Goal: Register for event/course

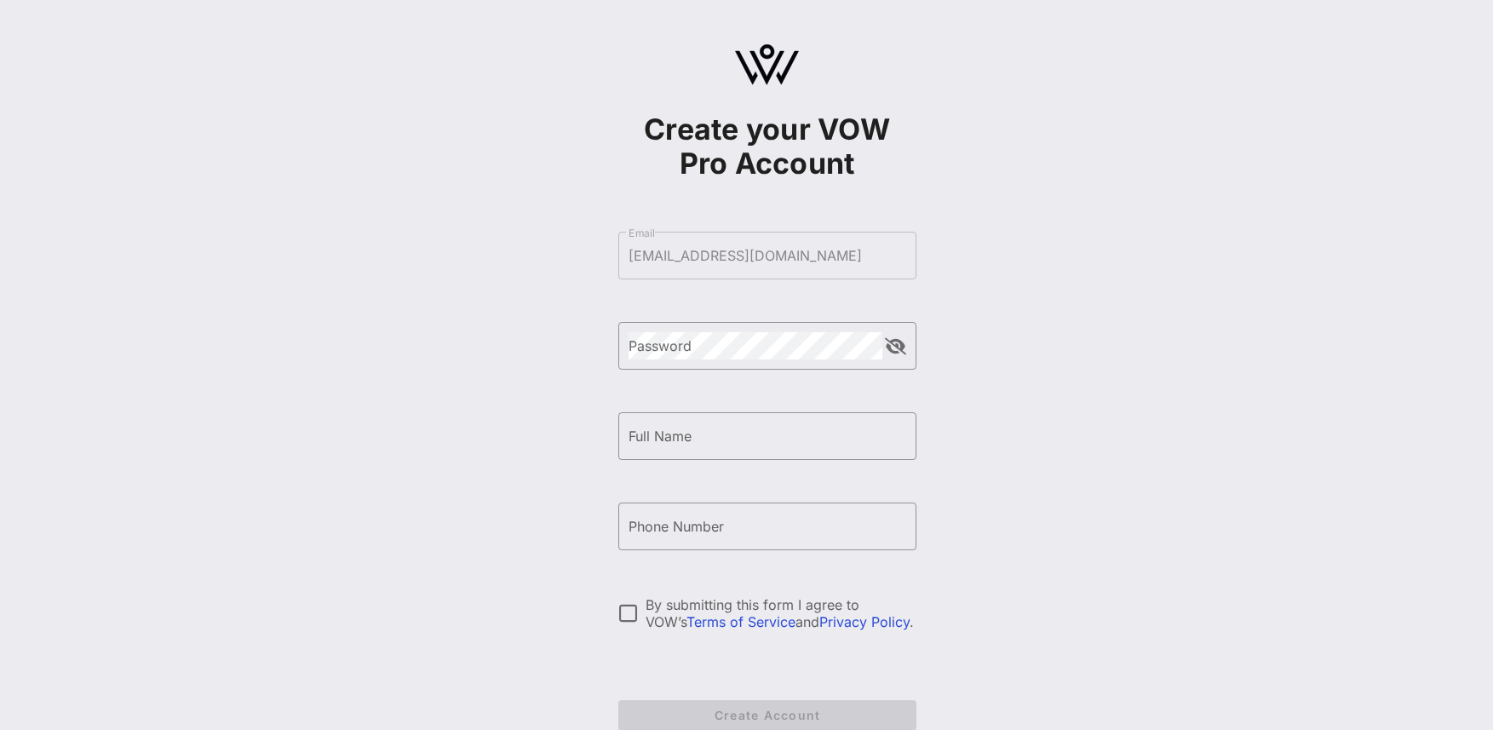
click at [639, 266] on form "​ Email [EMAIL_ADDRESS][DOMAIN_NAME] ​ Password ​ Full Name ​ Phone Number By s…" at bounding box center [767, 481] width 298 height 533
click at [669, 252] on form "​ Email [EMAIL_ADDRESS][DOMAIN_NAME] ​ Password ​ Full Name ​ Phone Number By s…" at bounding box center [767, 481] width 298 height 533
click at [727, 438] on input "Full Name" at bounding box center [767, 435] width 278 height 27
type input "Rubi"
click at [697, 535] on input "Phone Number" at bounding box center [767, 526] width 278 height 27
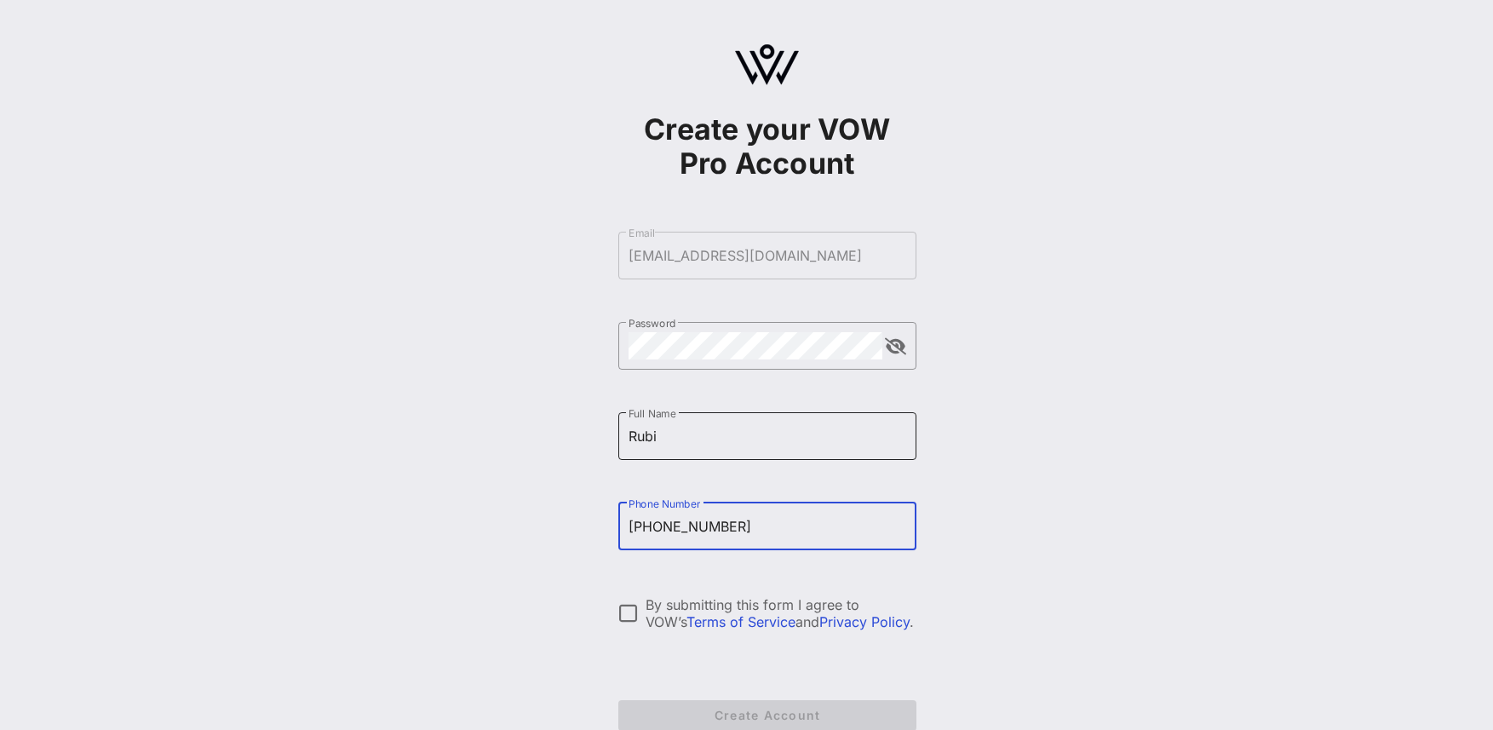
type input "[PHONE_NUMBER]"
click at [771, 439] on input "Rubi" at bounding box center [767, 435] width 278 height 27
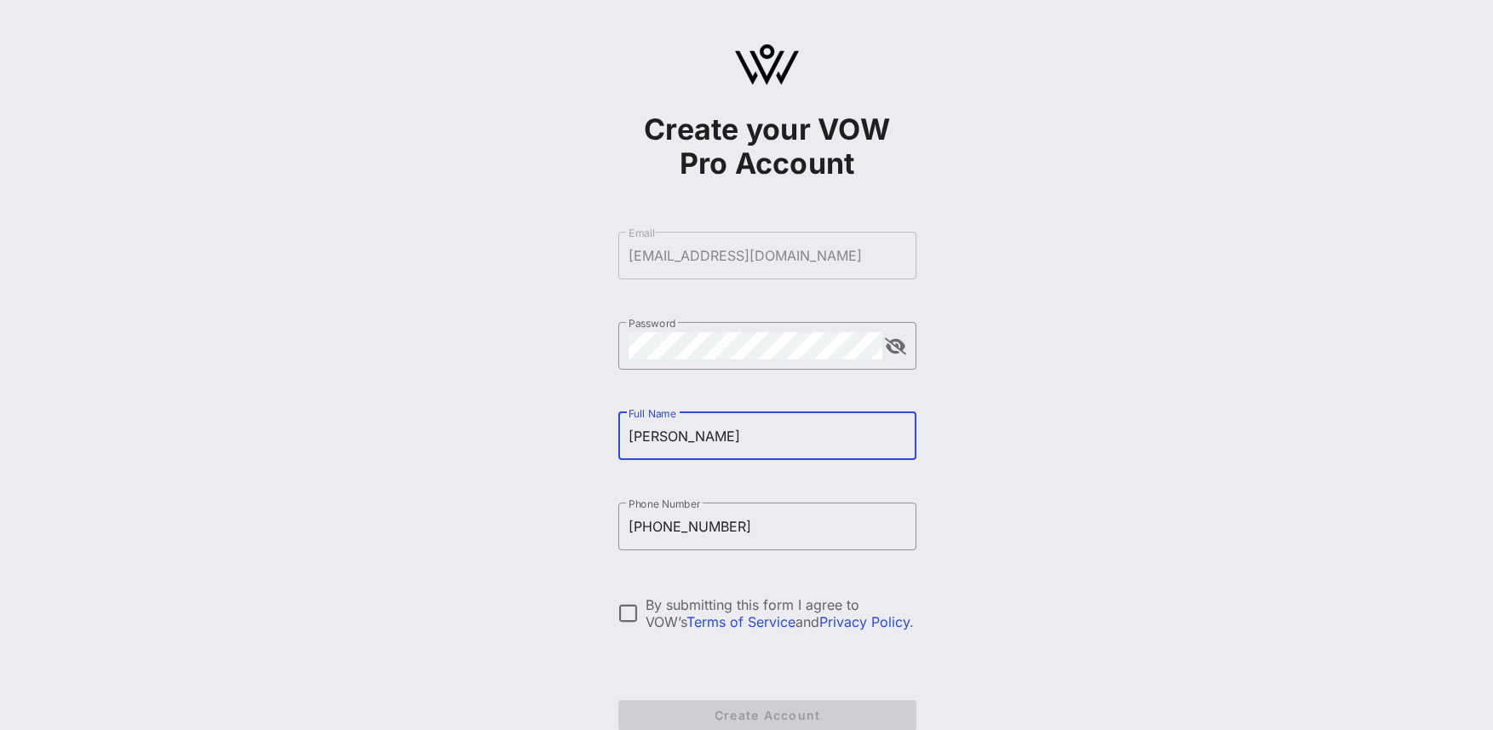
scroll to position [96, 0]
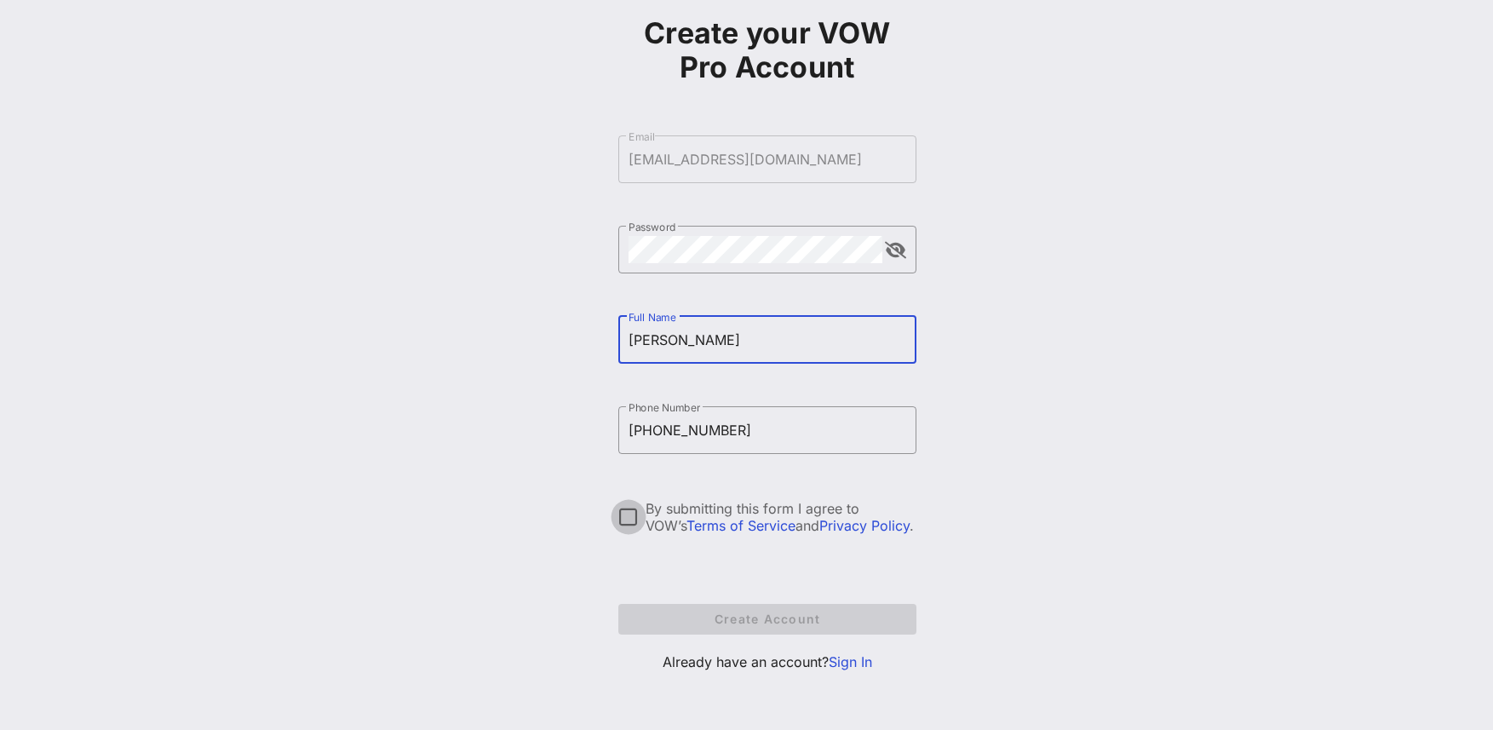
type input "[PERSON_NAME]"
drag, startPoint x: 622, startPoint y: 506, endPoint x: 621, endPoint y: 514, distance: 8.6
click at [622, 506] on div at bounding box center [628, 516] width 29 height 29
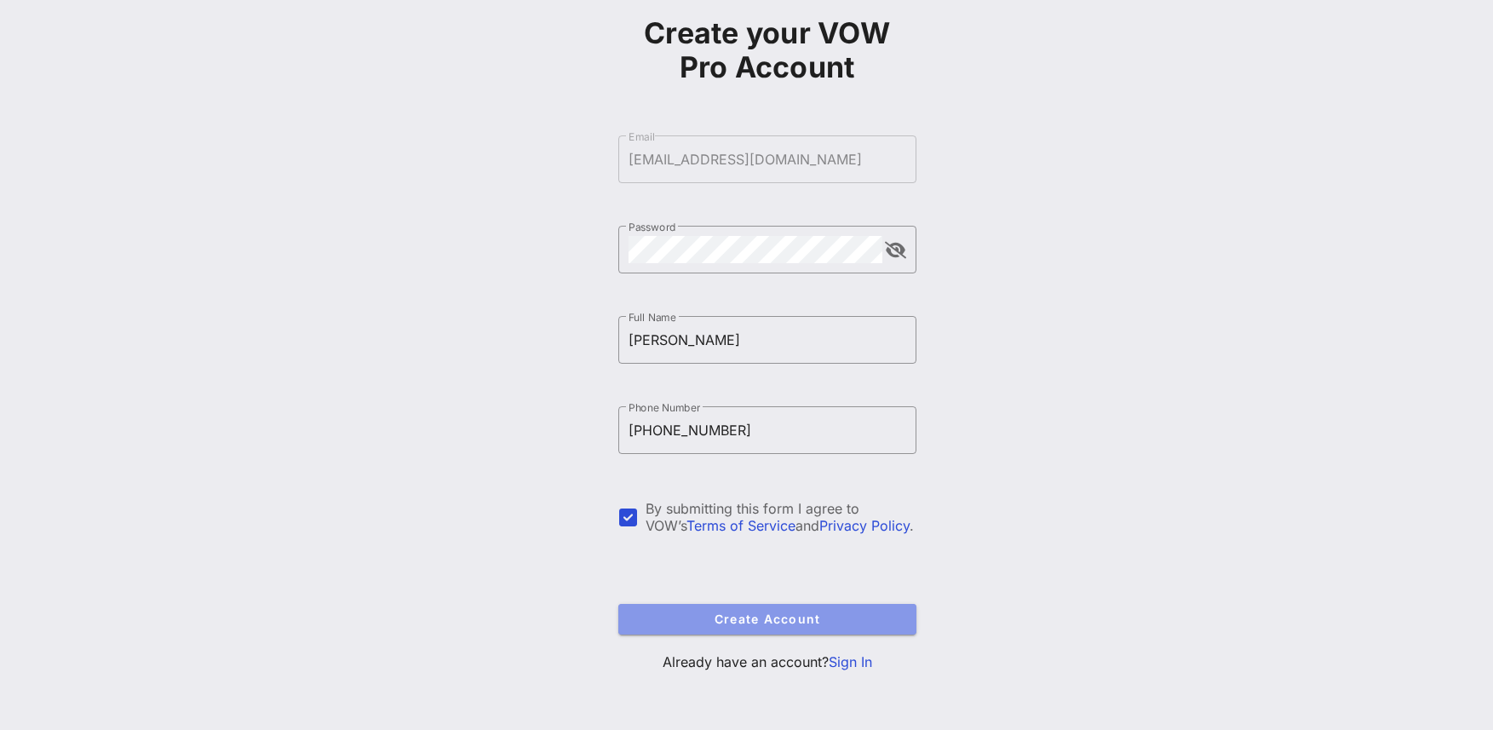
click at [746, 623] on span "Create Account" at bounding box center [767, 618] width 271 height 14
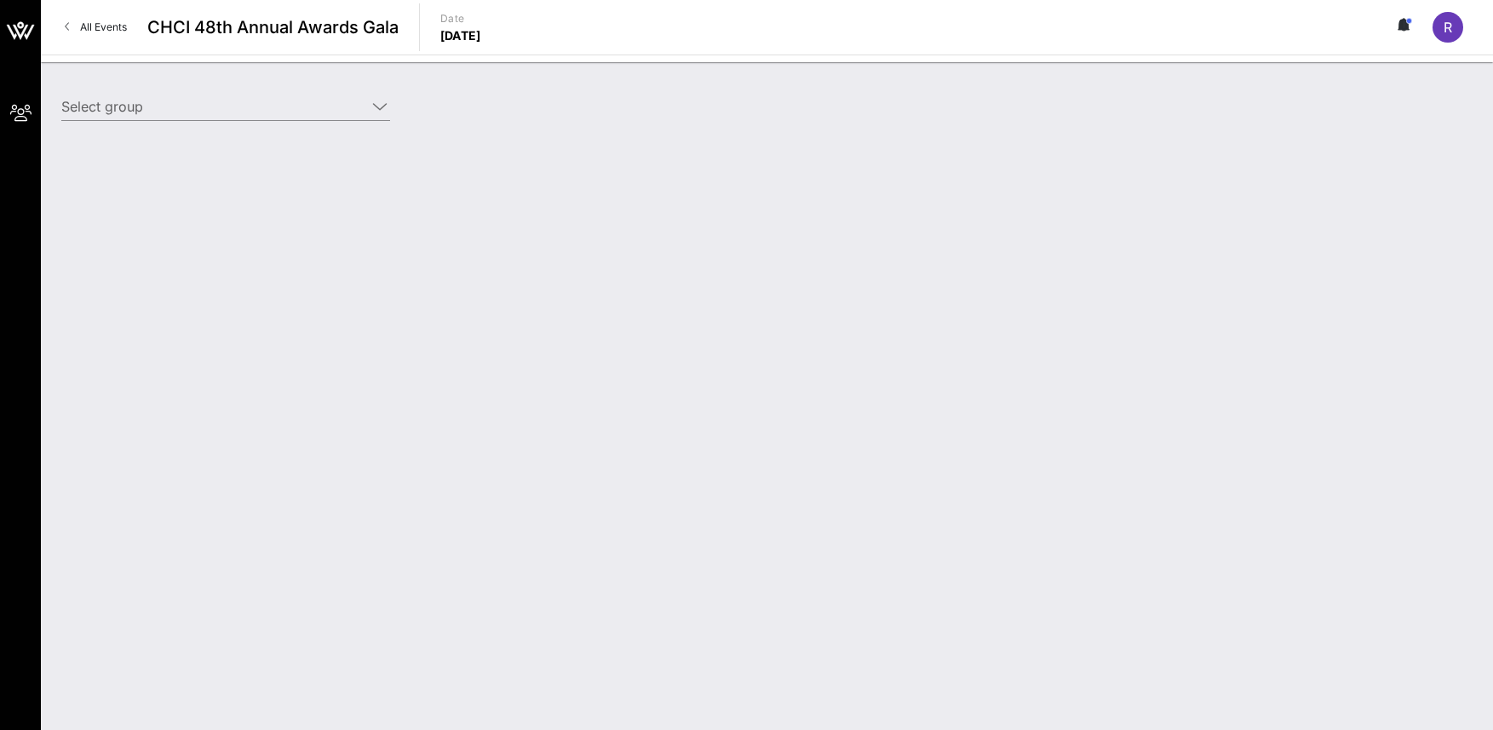
type input "Climate Power (Climate Power) [[PERSON_NAME], [PERSON_NAME][EMAIL_ADDRESS][DOMA…"
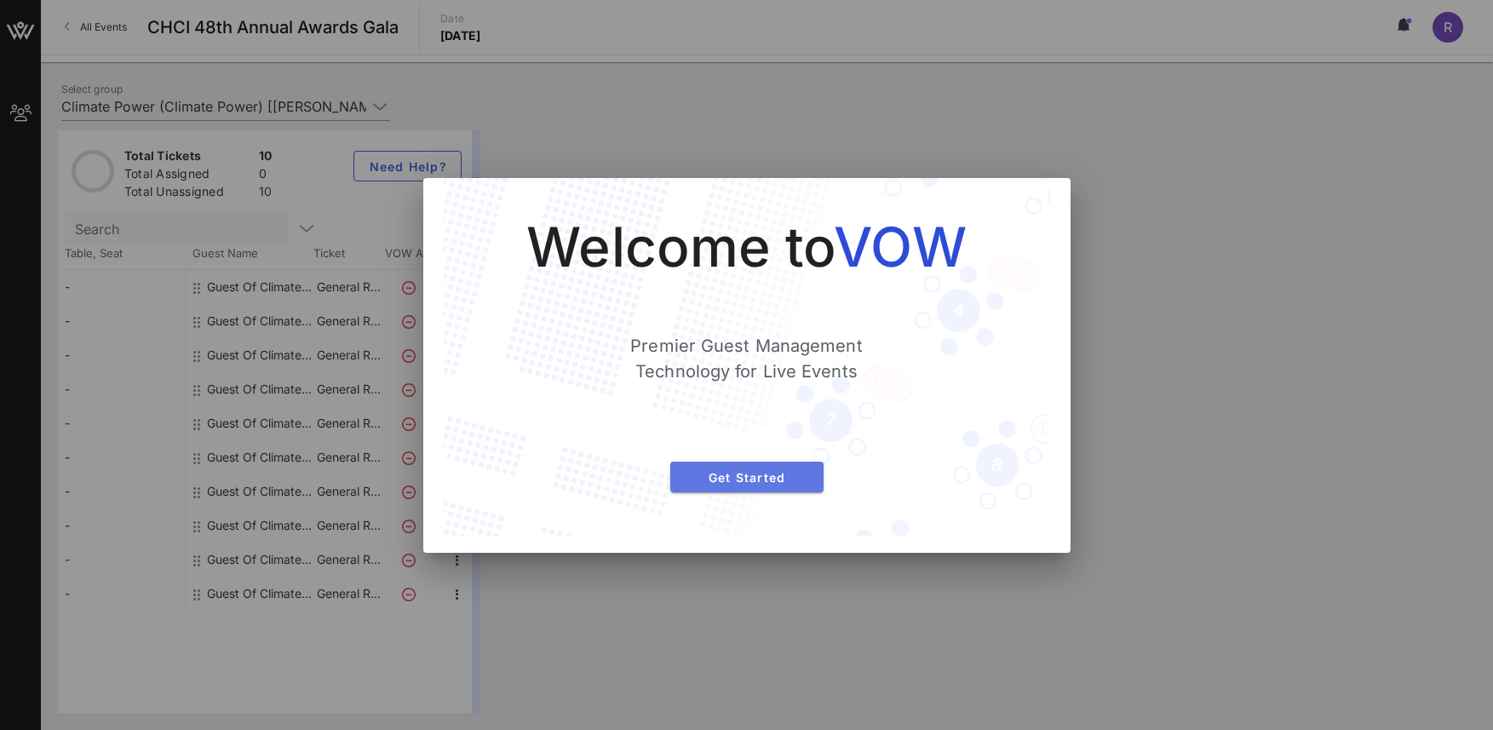
click at [749, 479] on span "Get Started" at bounding box center [747, 477] width 126 height 14
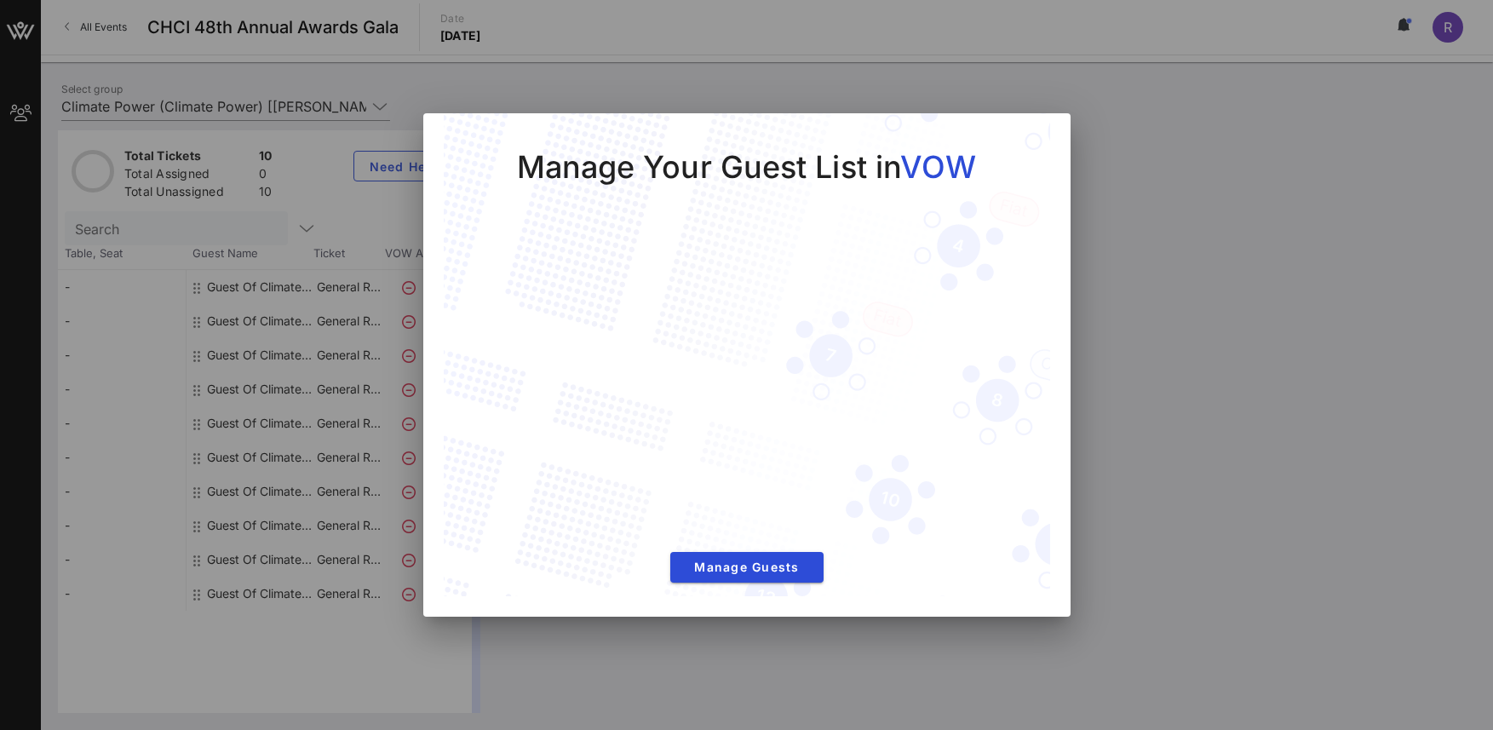
click at [1165, 215] on div at bounding box center [746, 365] width 1493 height 730
click at [771, 567] on span "Manage Guests" at bounding box center [747, 566] width 126 height 14
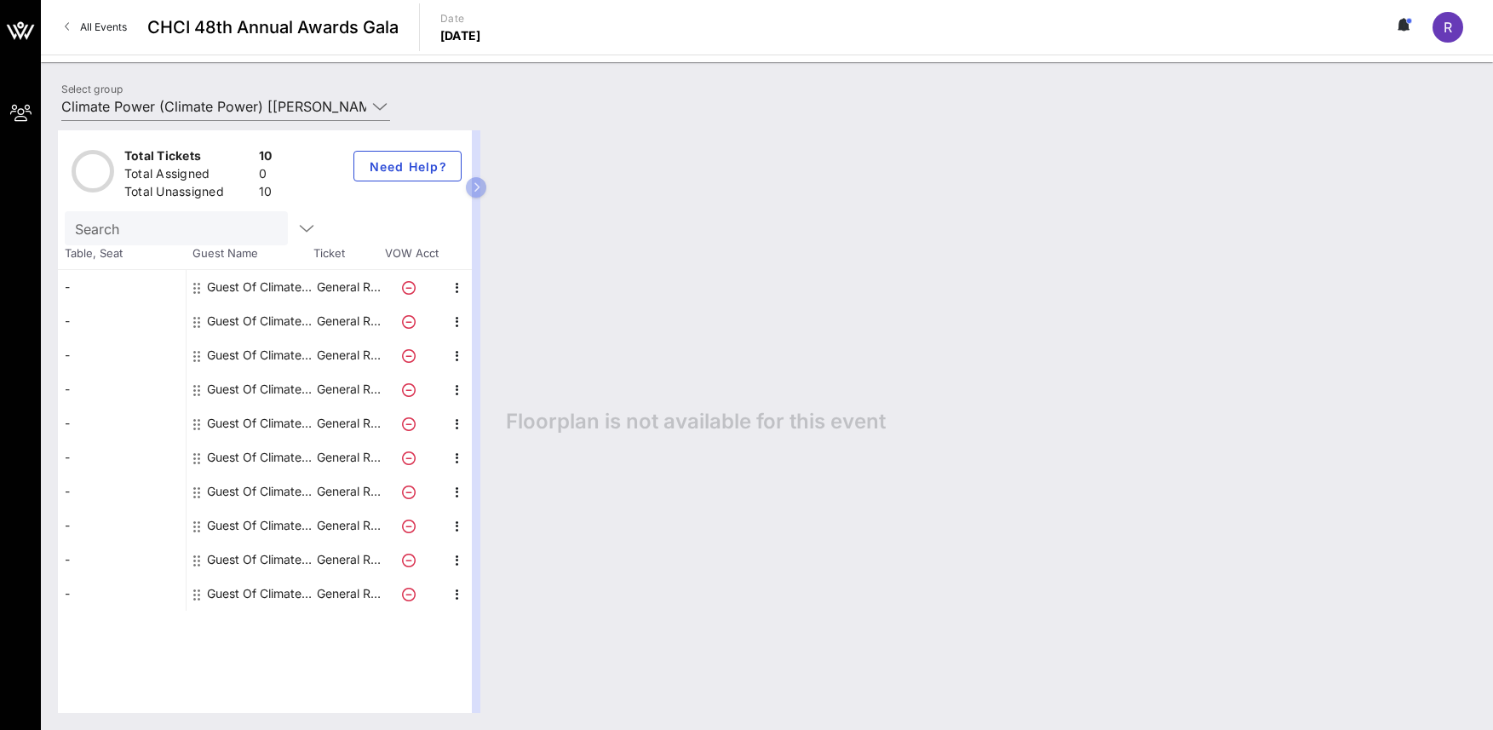
click at [251, 282] on div "Guest Of Climate Power" at bounding box center [260, 287] width 107 height 34
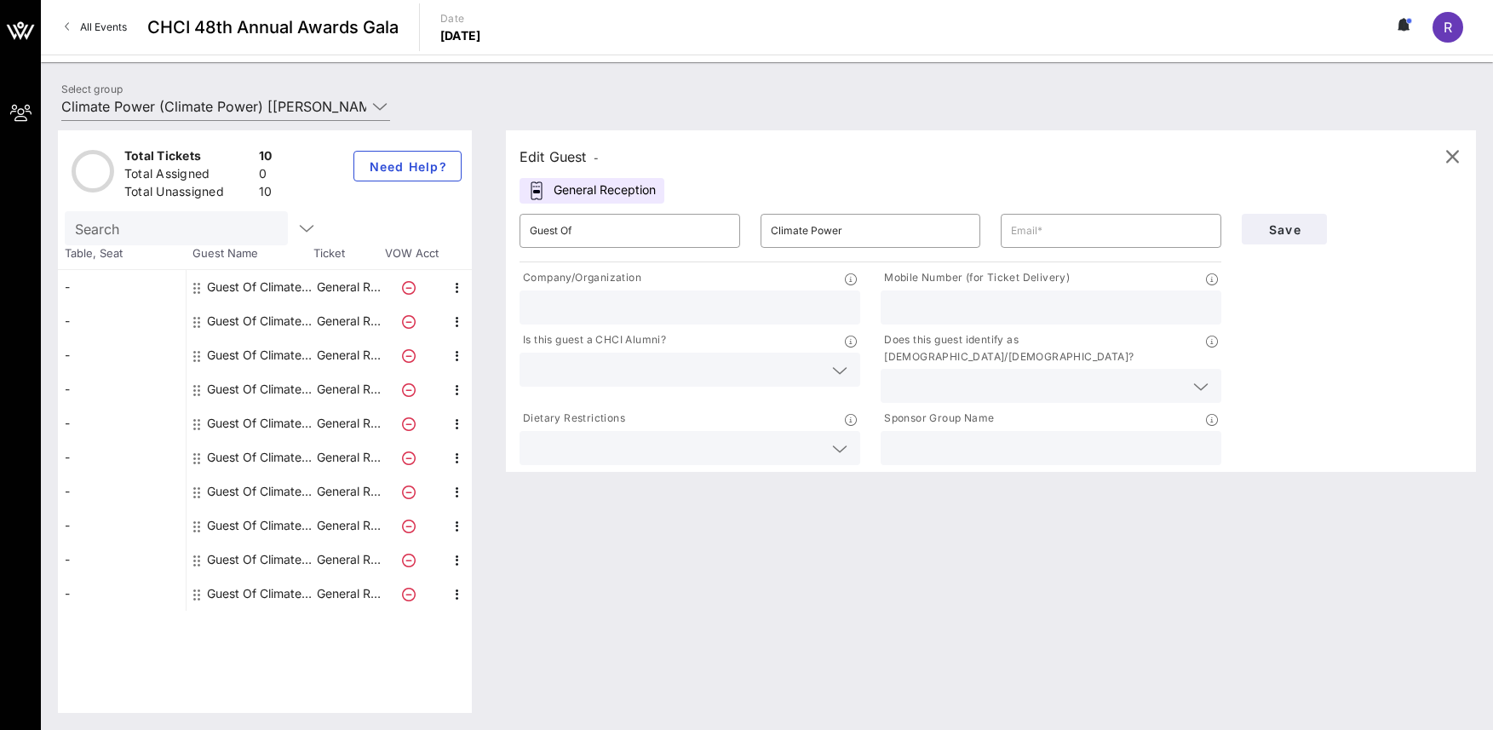
click at [581, 306] on input "text" at bounding box center [690, 307] width 320 height 22
drag, startPoint x: 673, startPoint y: 279, endPoint x: 517, endPoint y: 277, distance: 155.8
click at [517, 277] on div "Company/Organization" at bounding box center [689, 297] width 361 height 62
copy p "Company/Organization"
click at [960, 275] on p "Mobile Number (for Ticket Delivery)" at bounding box center [974, 278] width 189 height 18
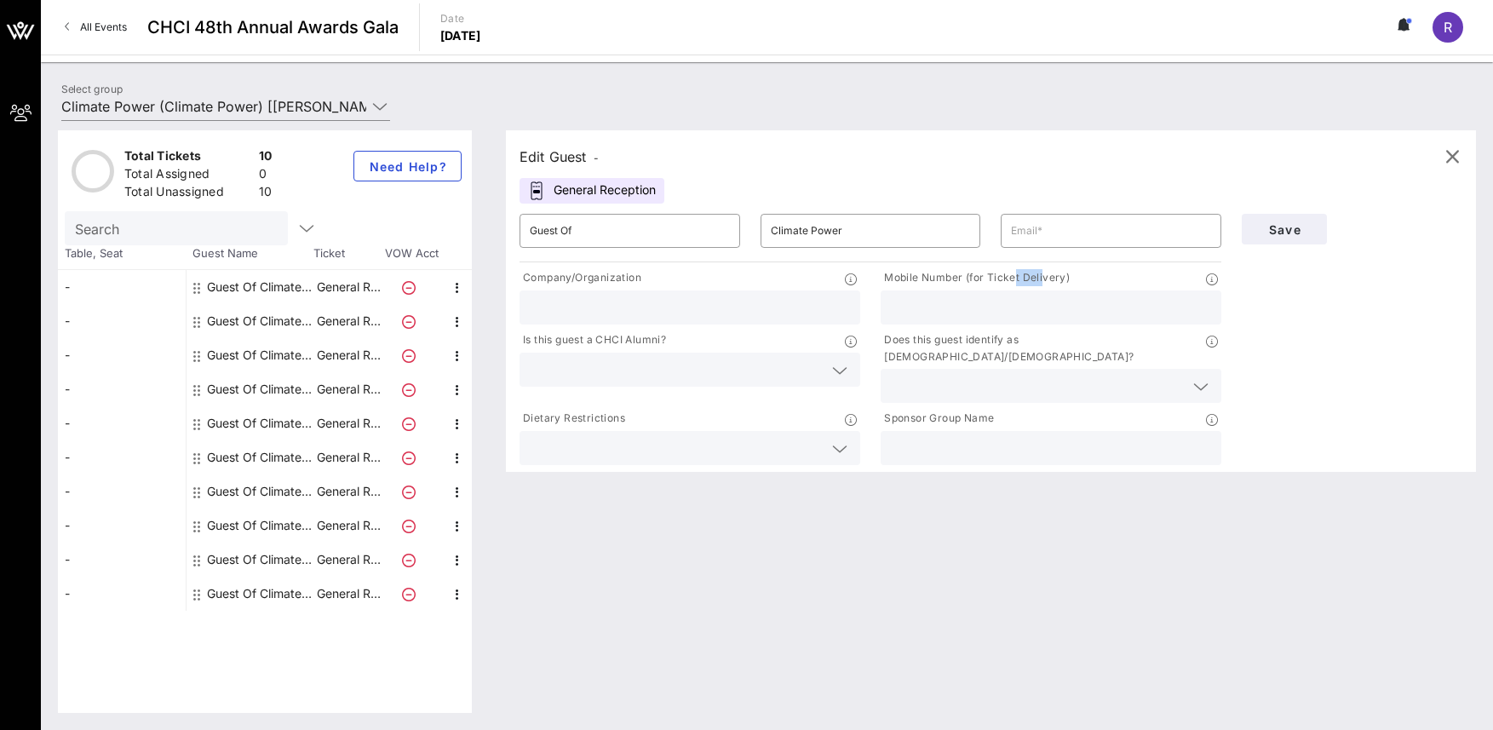
click at [960, 275] on p "Mobile Number (for Ticket Delivery)" at bounding box center [974, 278] width 189 height 18
copy div "Mobile Number (for Ticket Delivery)"
click at [628, 333] on p "Is this guest a CHCI Alumni?" at bounding box center [592, 340] width 146 height 18
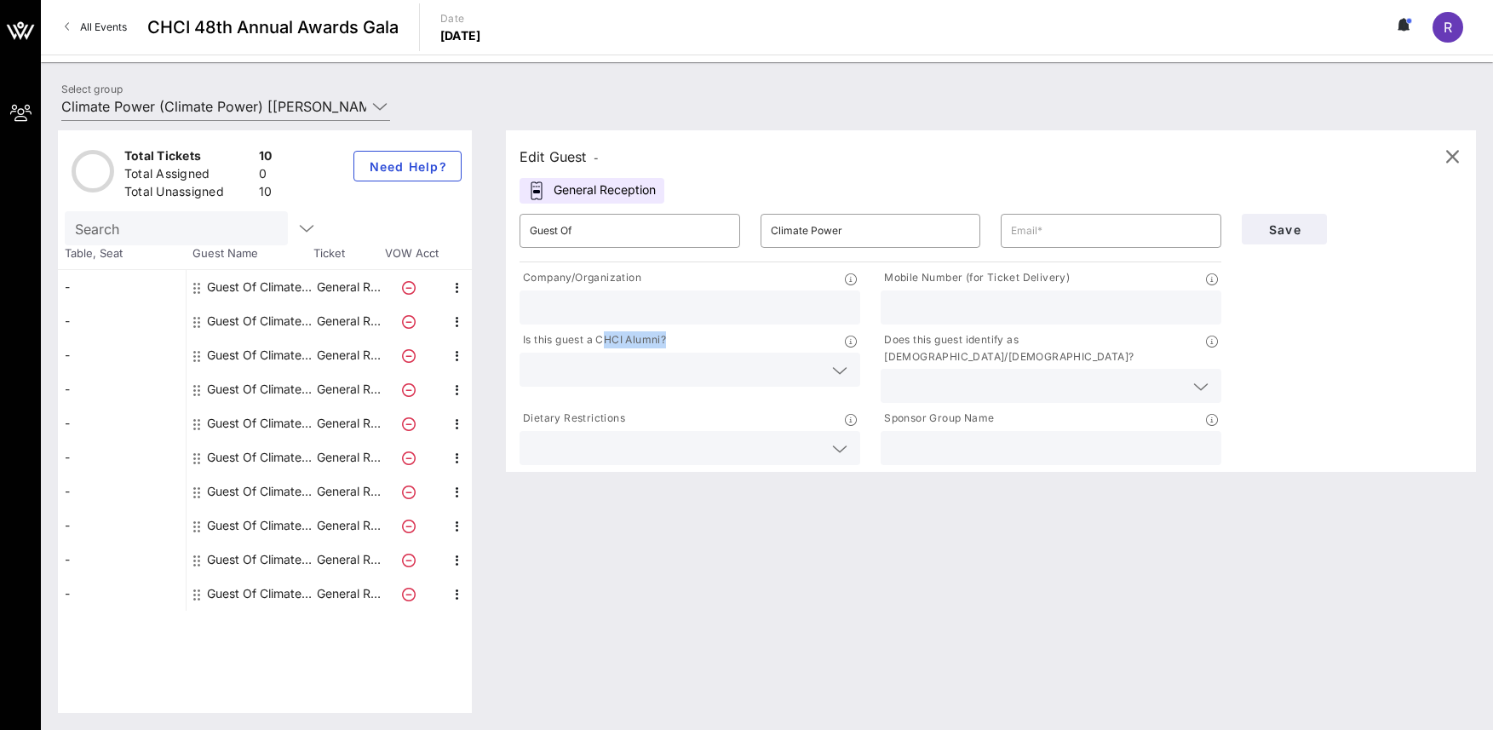
click at [628, 333] on p "Is this guest a CHCI Alumni?" at bounding box center [592, 340] width 146 height 18
copy div "Is this guest a CHCI Alumni?"
click at [988, 334] on p "Does this guest identify as [DEMOGRAPHIC_DATA]/[DEMOGRAPHIC_DATA]?" at bounding box center [1042, 348] width 325 height 34
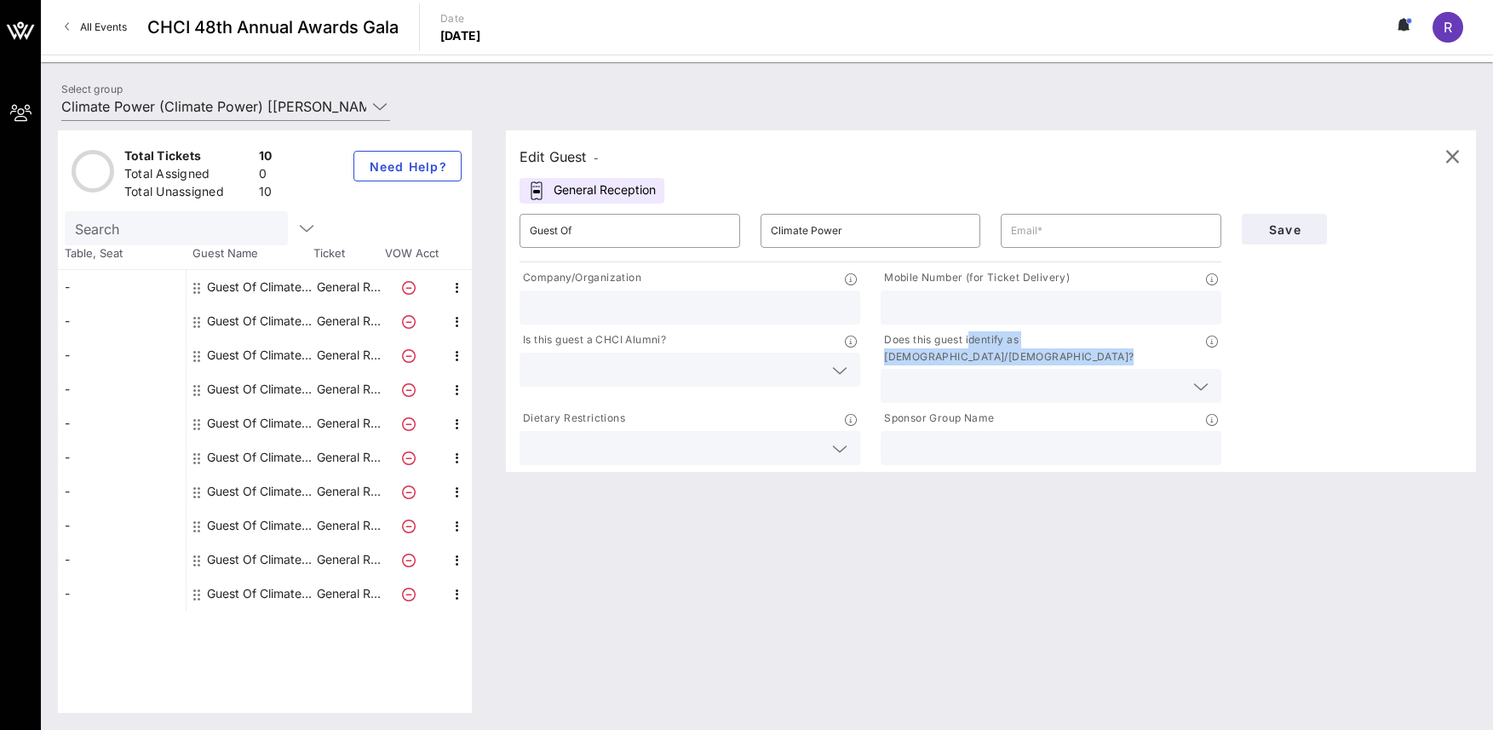
copy div "Does this guest identify as [DEMOGRAPHIC_DATA]/[DEMOGRAPHIC_DATA]?"
click at [1069, 375] on input "text" at bounding box center [1037, 386] width 293 height 22
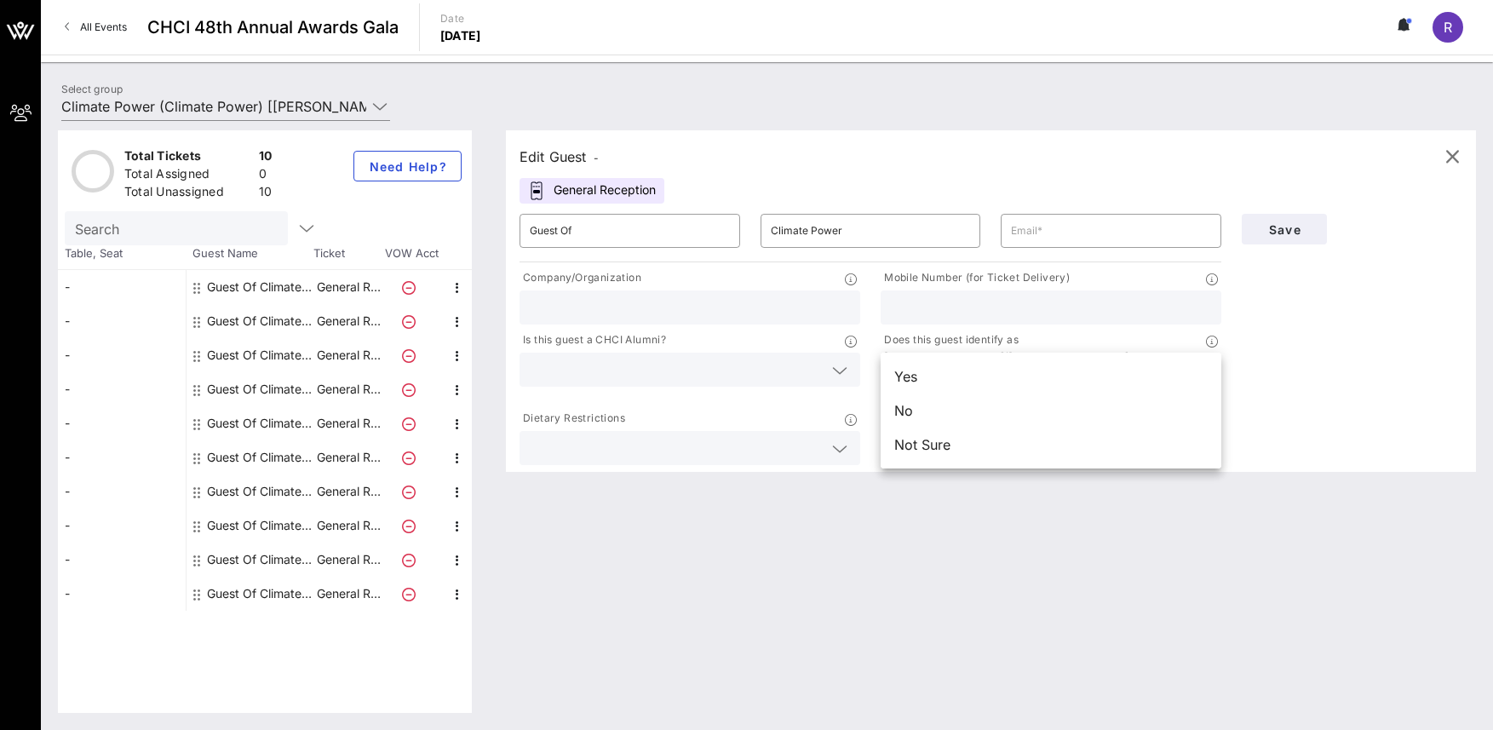
click at [629, 410] on div "Dietary Restrictions" at bounding box center [689, 420] width 341 height 21
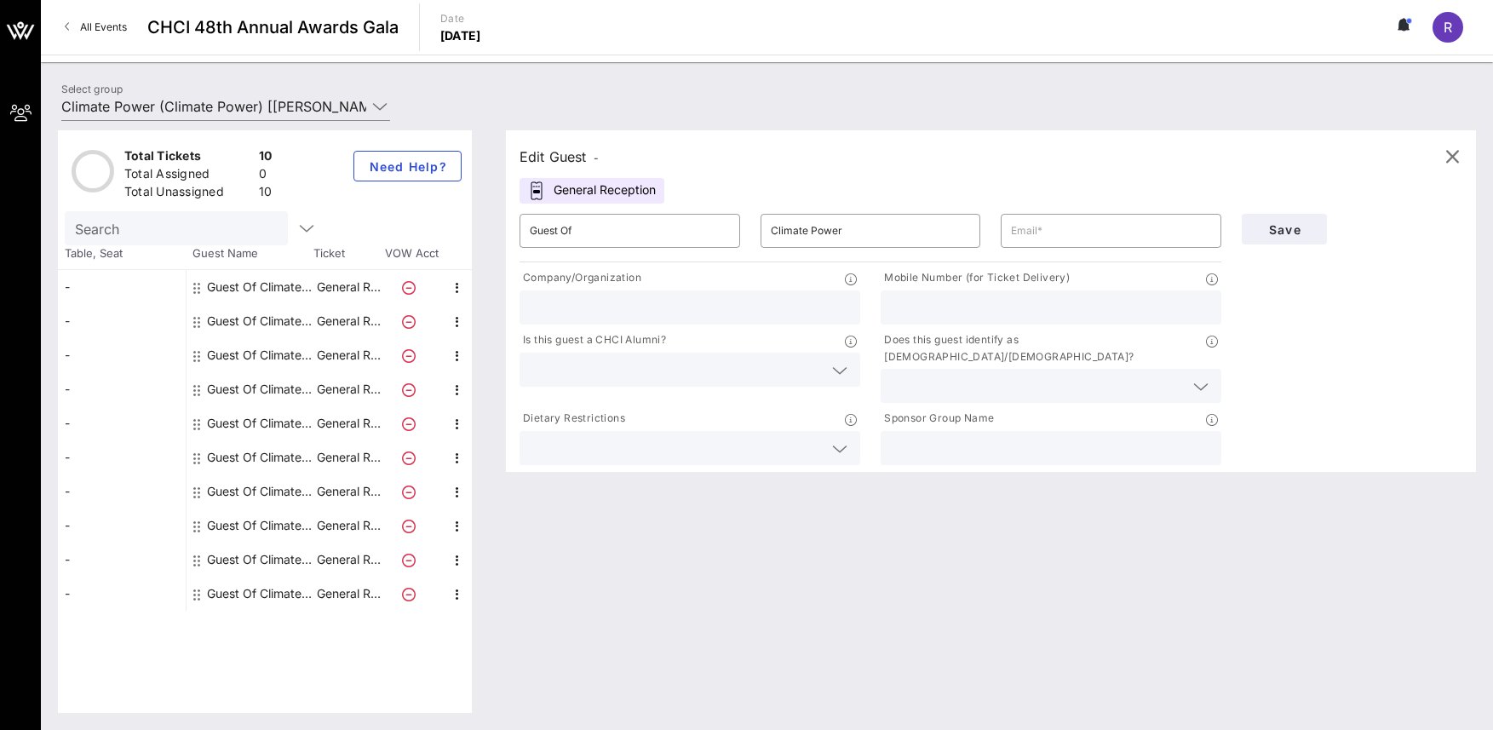
click at [593, 410] on p "Dietary Restrictions" at bounding box center [572, 419] width 106 height 18
copy div "Dietary Restrictions"
click at [748, 440] on input "text" at bounding box center [676, 448] width 293 height 22
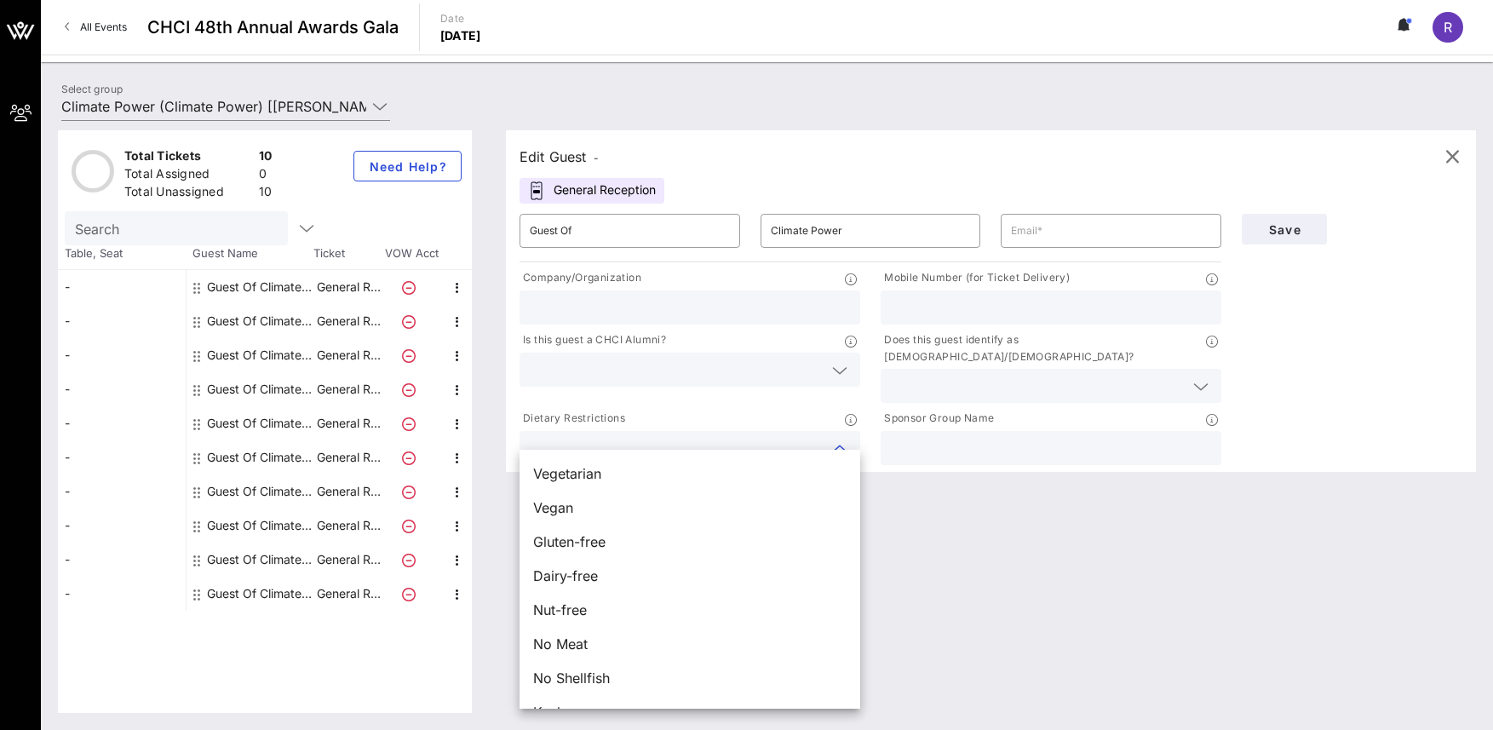
click at [916, 563] on div "Edit Guest - General Reception ​ Guest Of ​ Climate Power ​ Company/Organizatio…" at bounding box center [982, 421] width 987 height 582
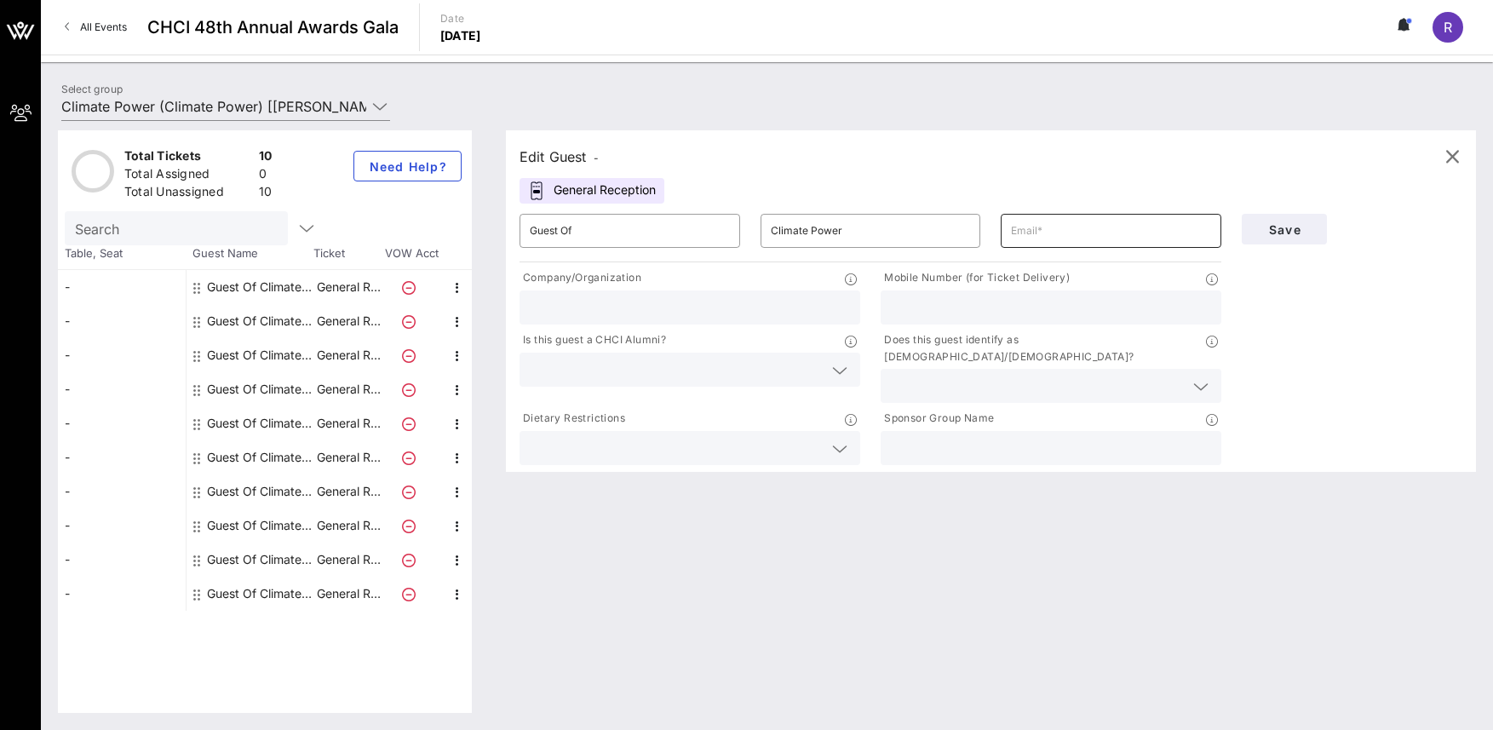
click at [1083, 228] on input "text" at bounding box center [1111, 230] width 200 height 27
click at [1064, 229] on input "text" at bounding box center [1111, 230] width 200 height 27
